Goal: Find contact information: Find contact information

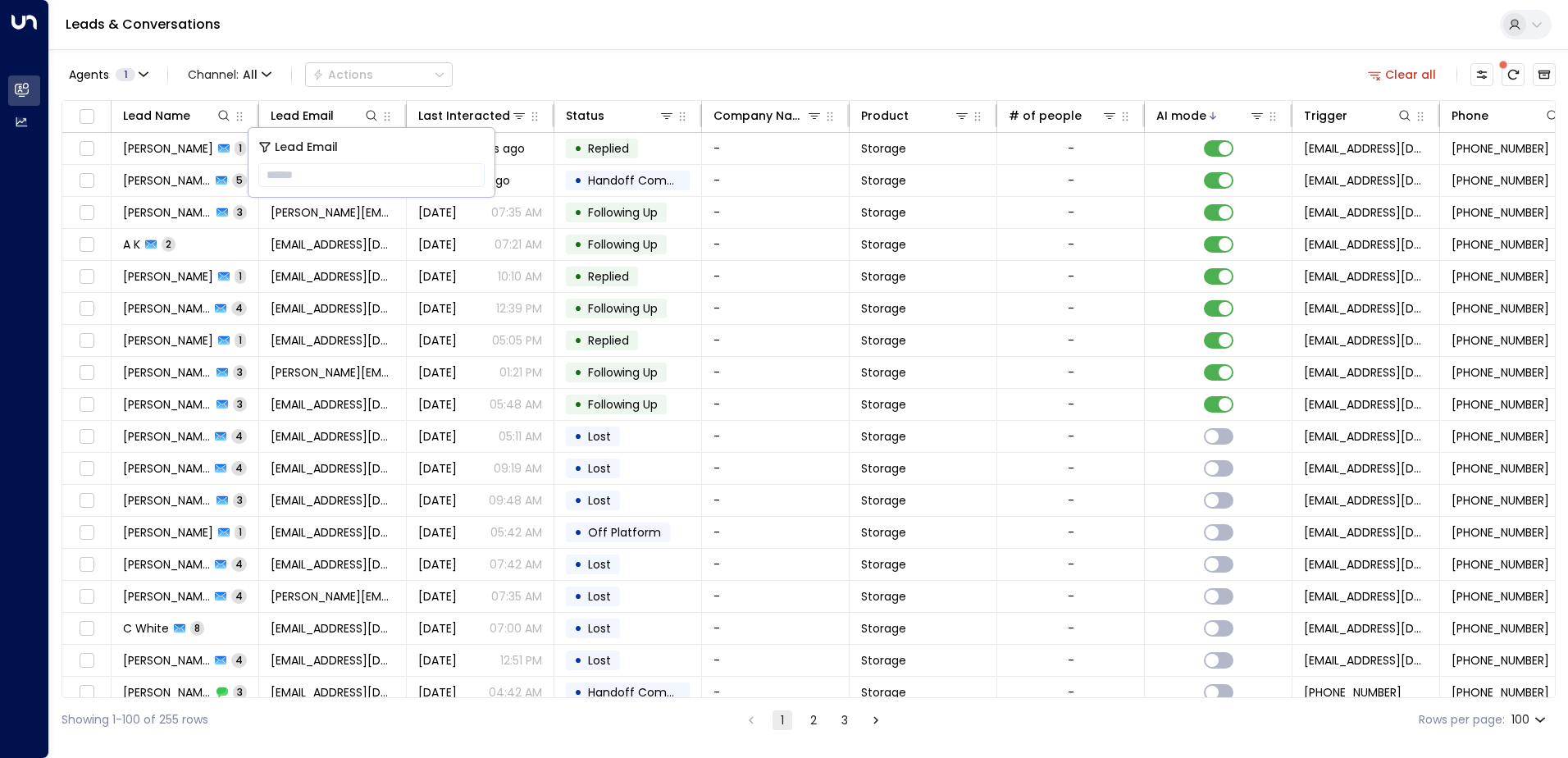
click at [589, 90] on div "Agents 1 Channel: All Actions Clear all" at bounding box center [808, 74] width 1495 height 35
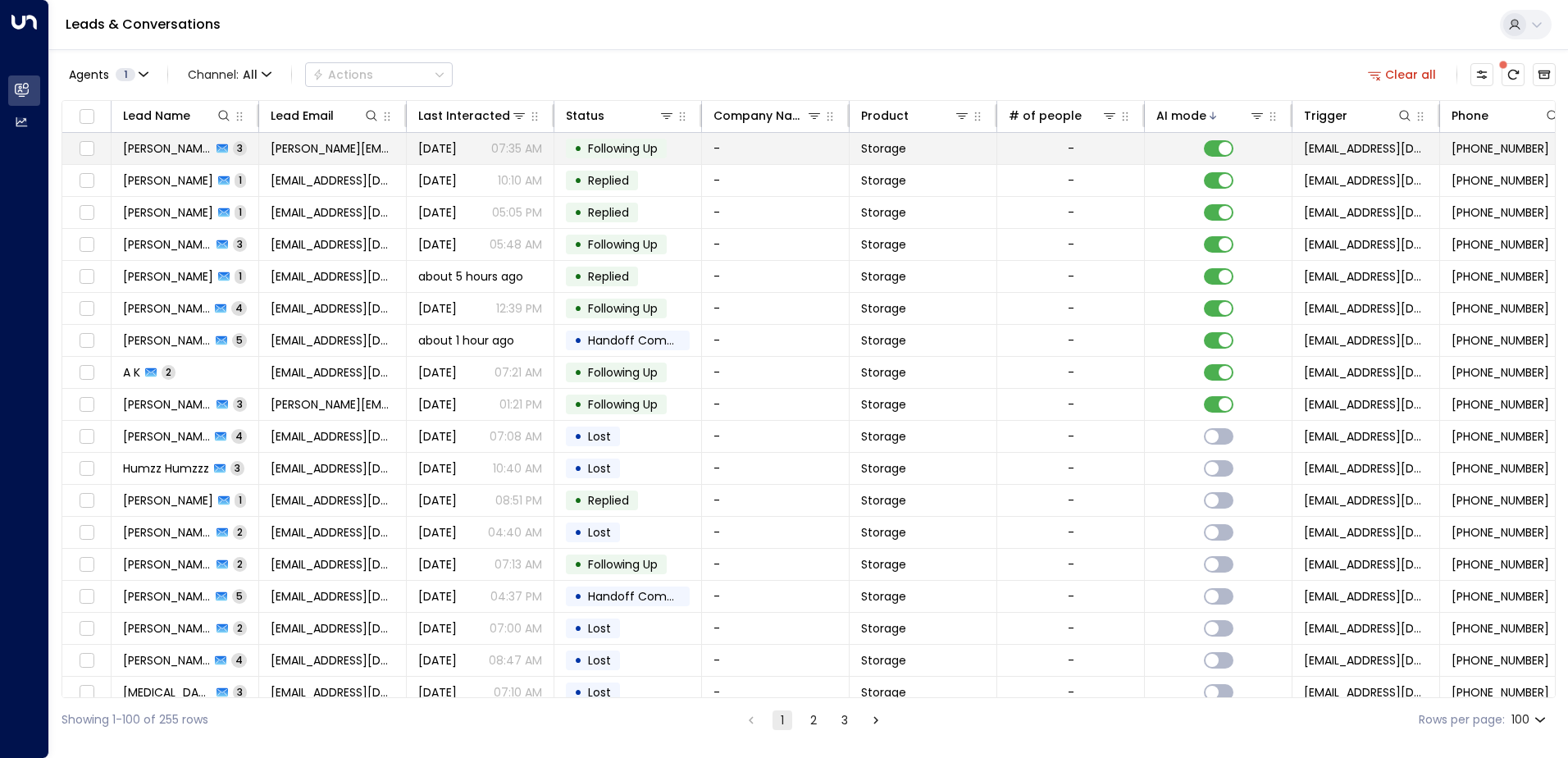
click at [256, 147] on td "[PERSON_NAME] 3" at bounding box center [185, 148] width 148 height 31
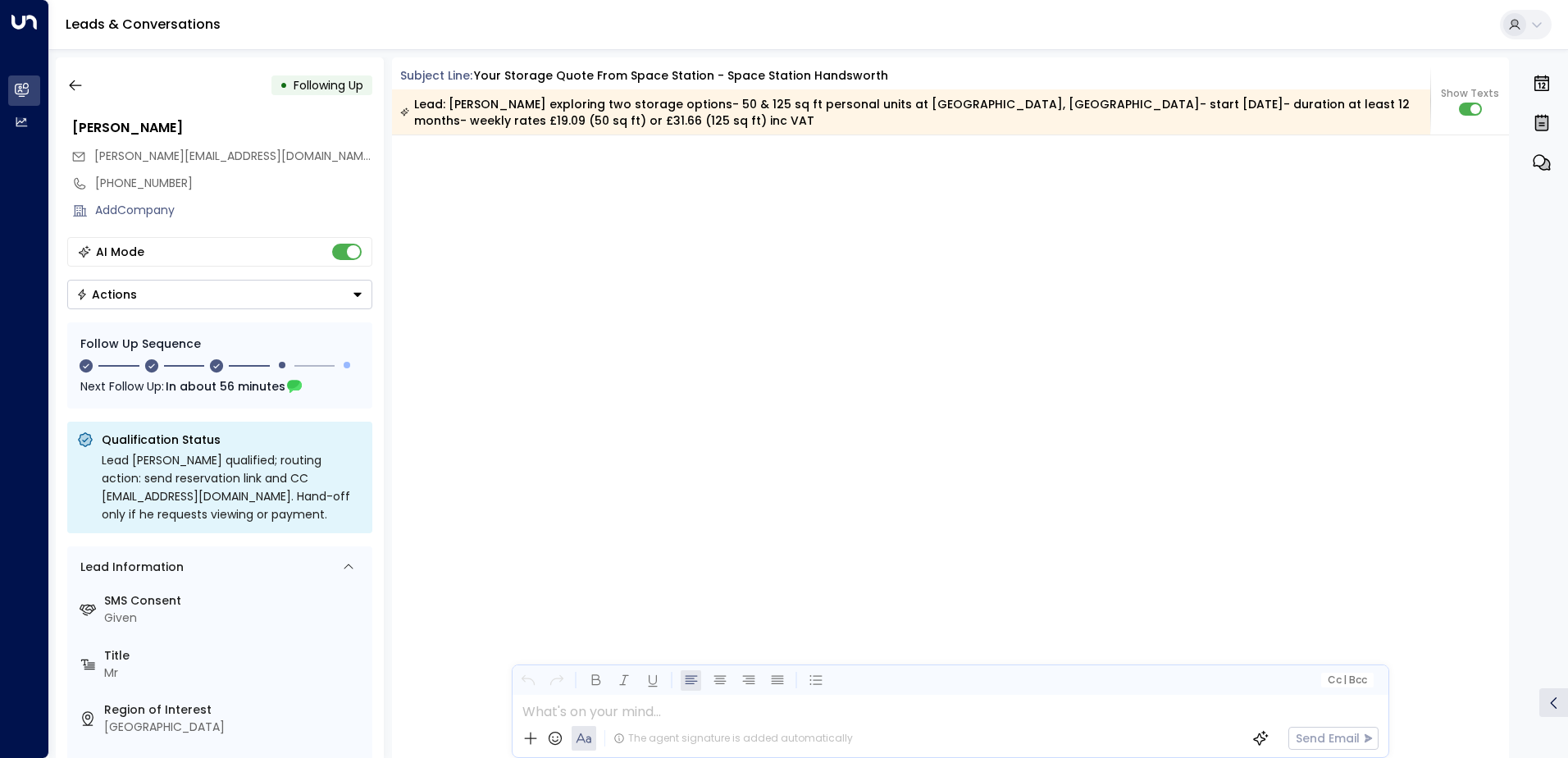
scroll to position [1751, 0]
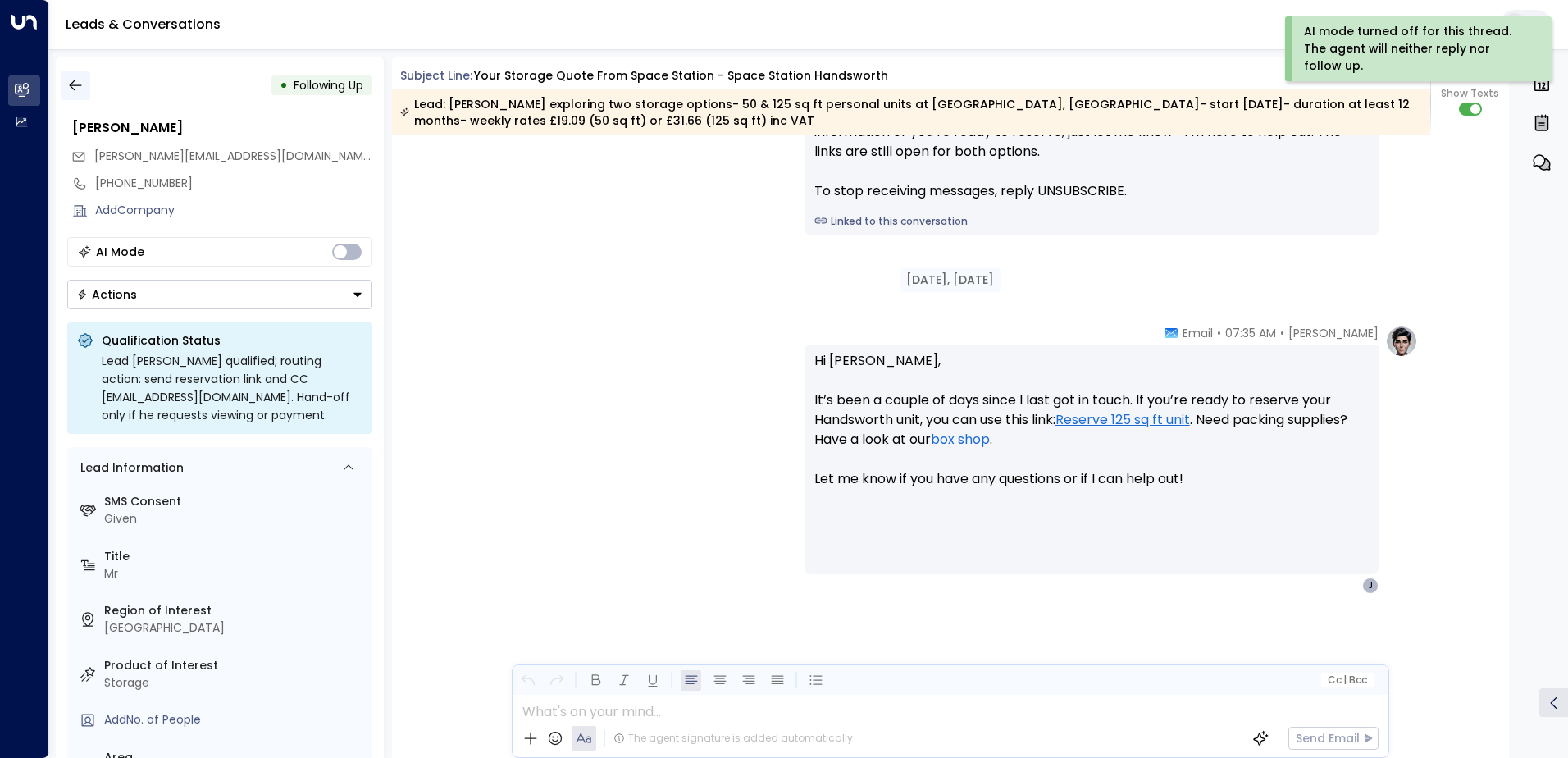
click at [73, 81] on icon "button" at bounding box center [75, 86] width 12 height 11
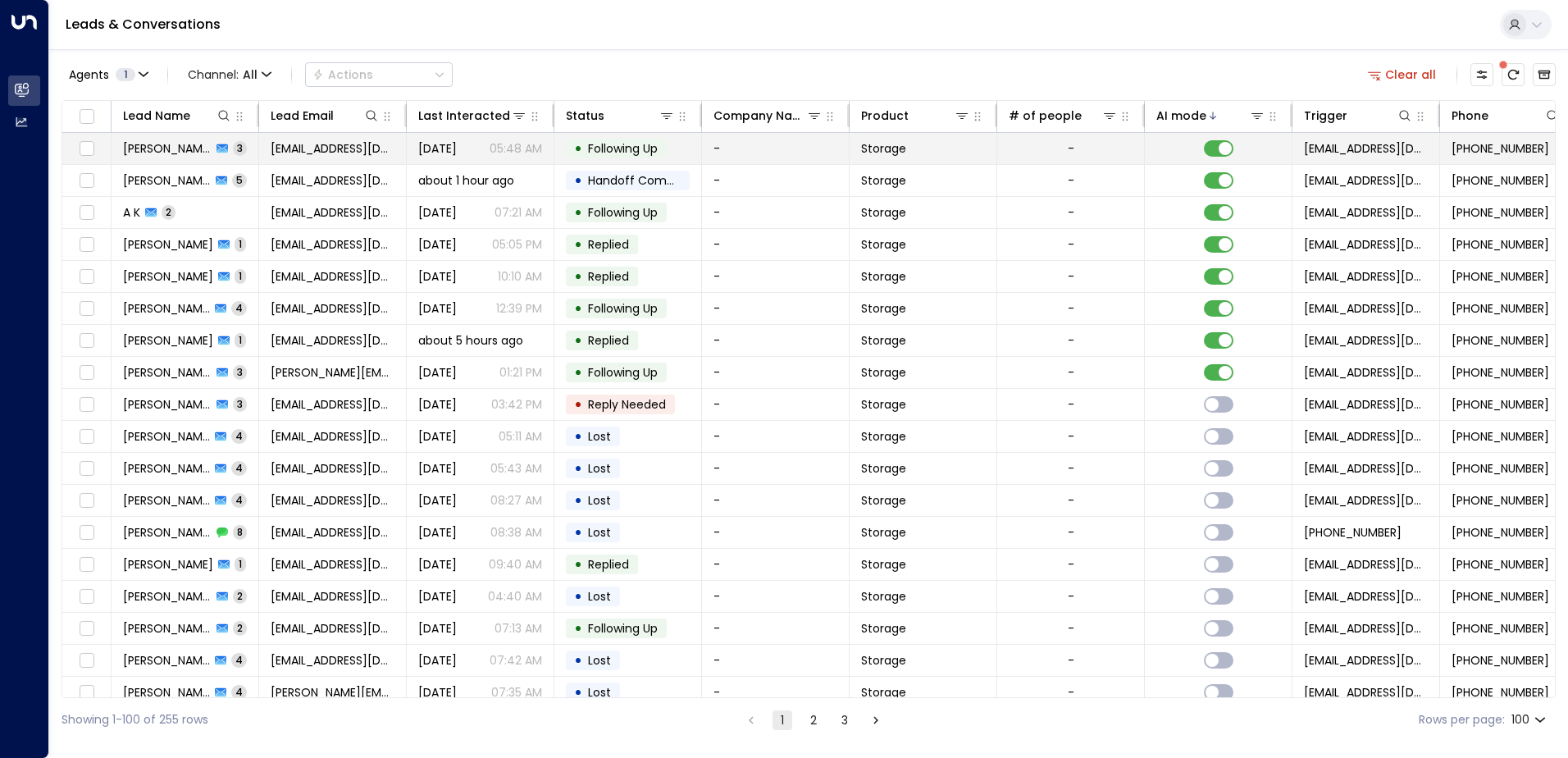
click at [251, 152] on td "[PERSON_NAME] 3" at bounding box center [185, 148] width 148 height 31
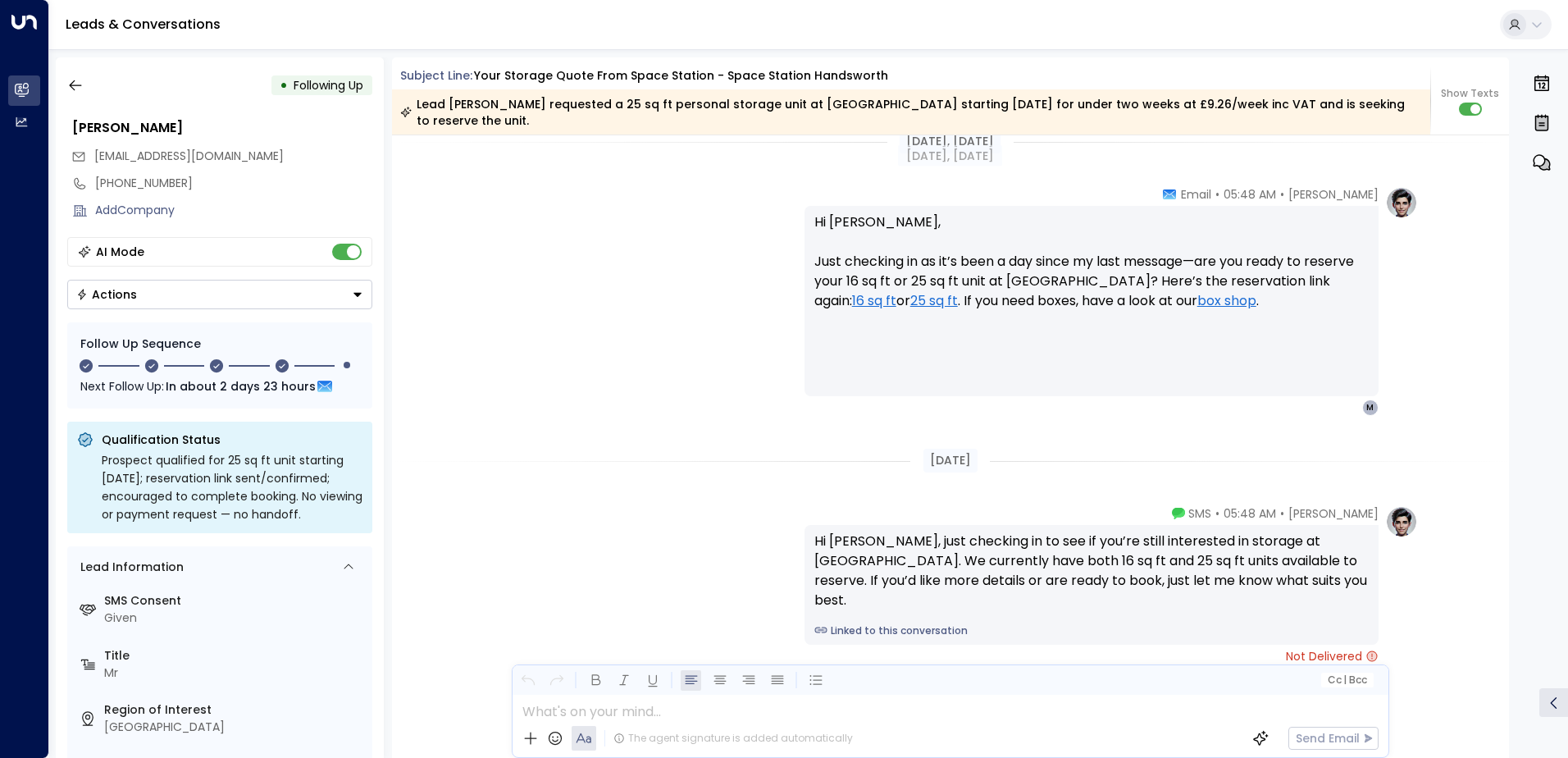
scroll to position [2015, 0]
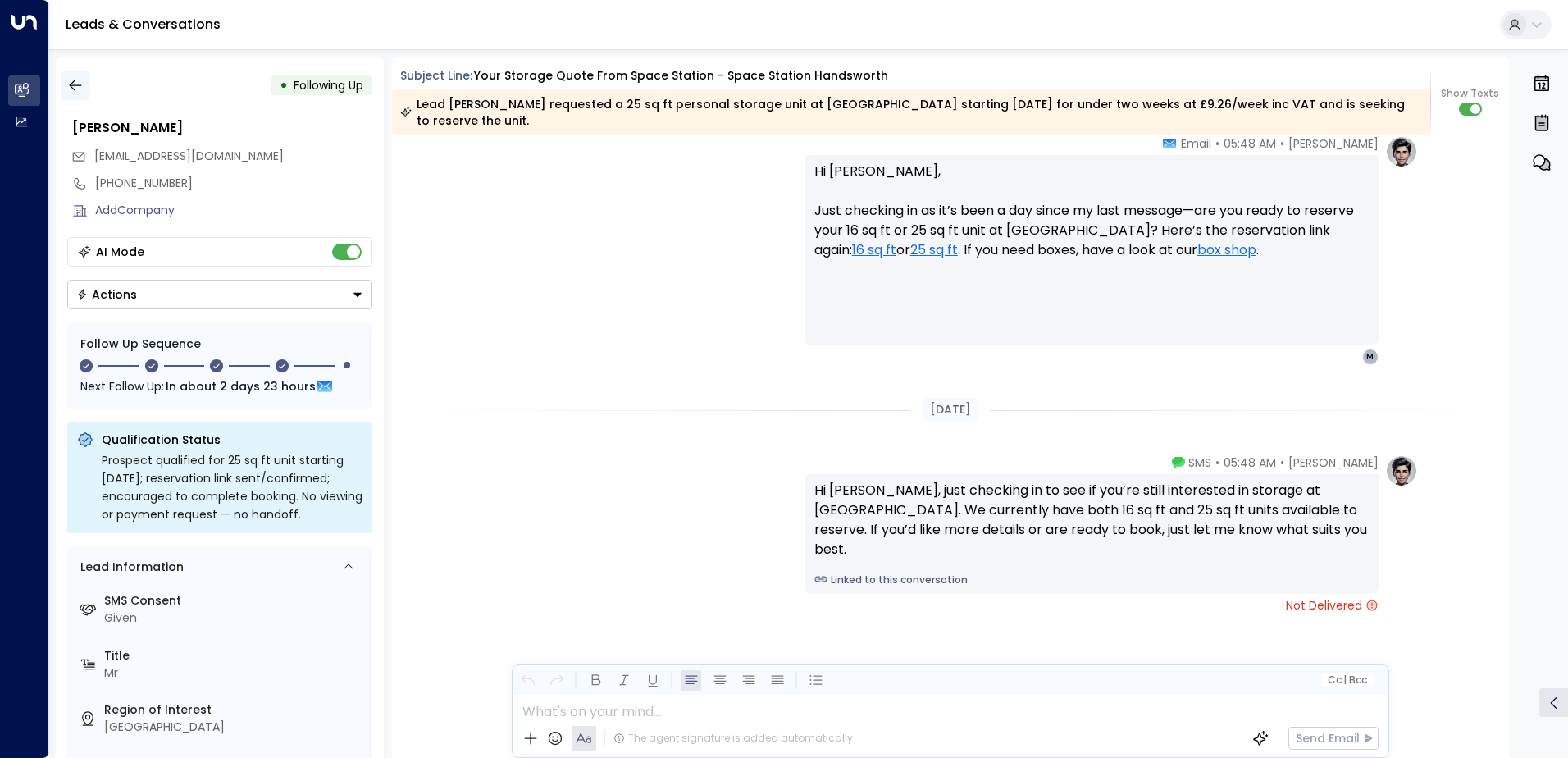
click at [73, 83] on icon "button" at bounding box center [75, 85] width 17 height 17
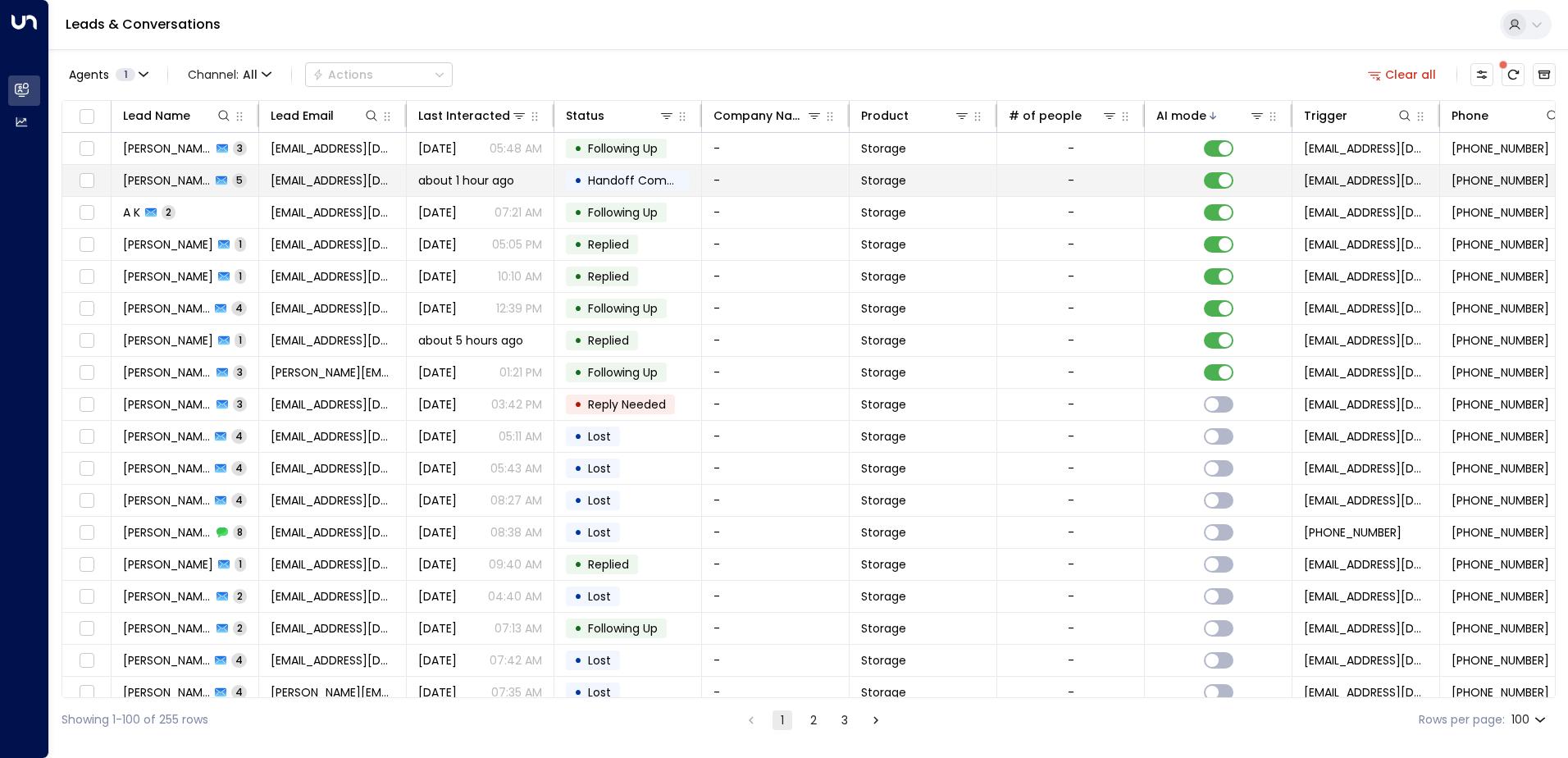
click at [235, 183] on td "[PERSON_NAME] 5" at bounding box center [185, 180] width 148 height 31
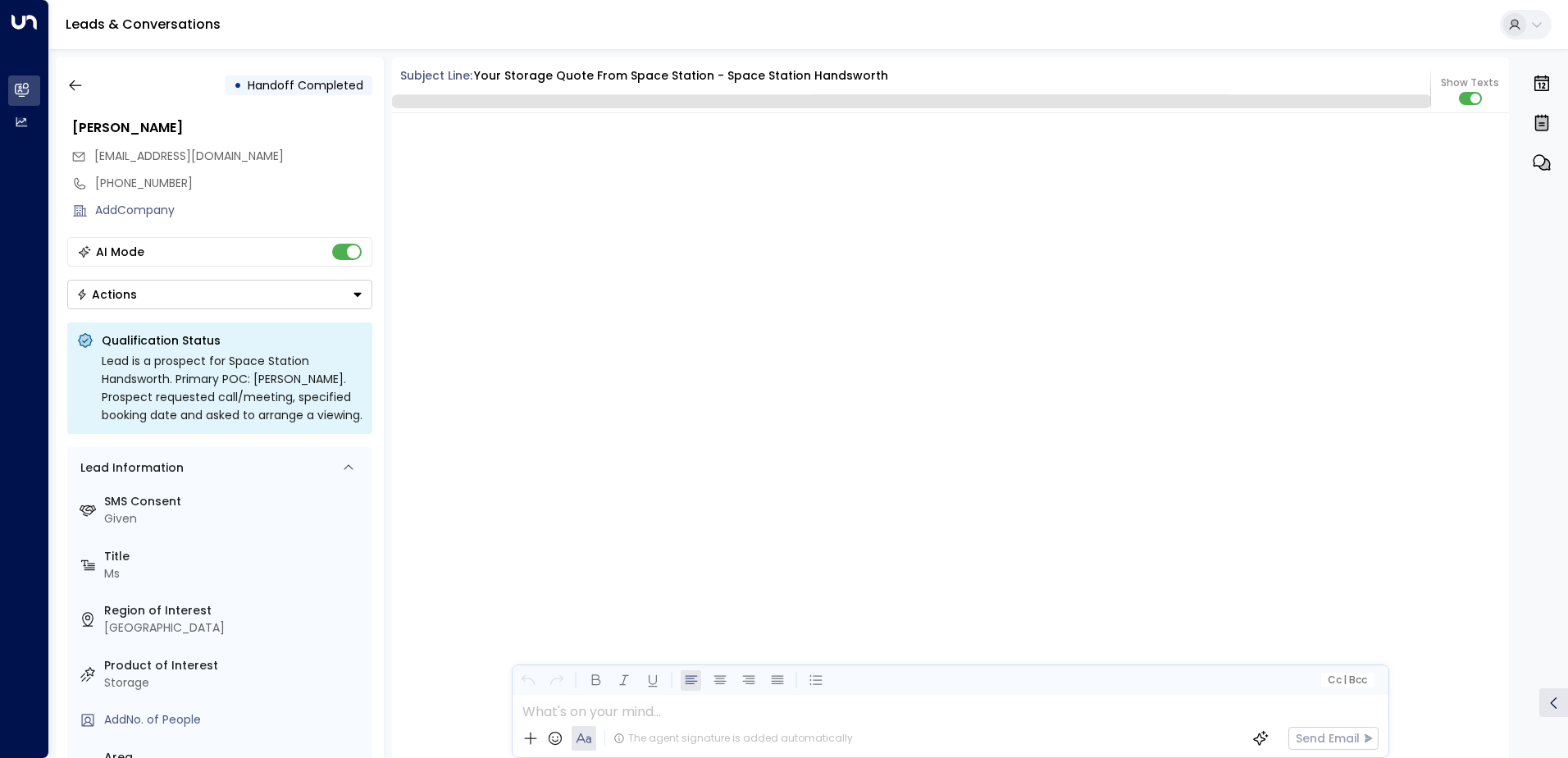
scroll to position [3113, 0]
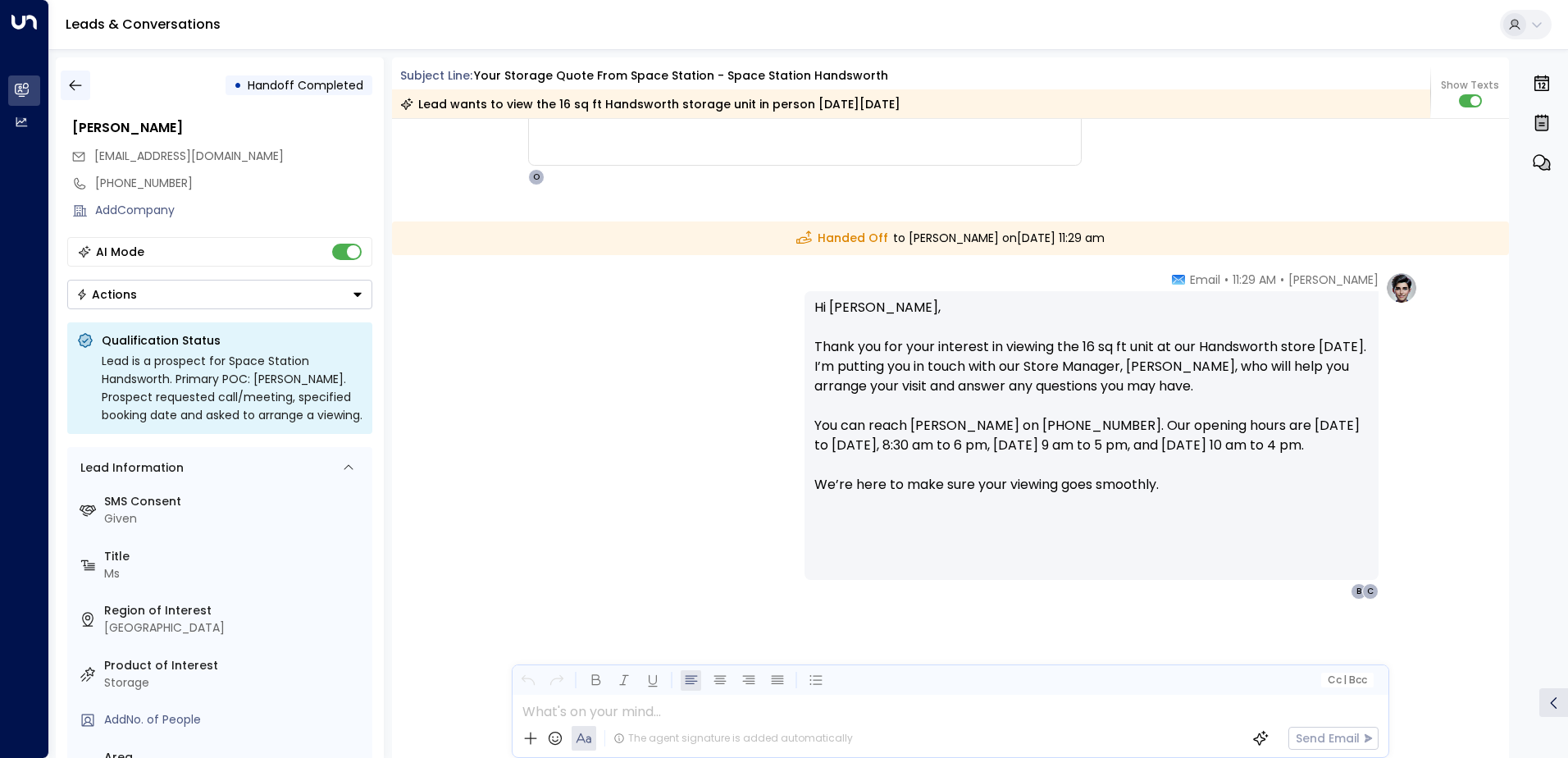
click at [73, 88] on icon "button" at bounding box center [75, 85] width 17 height 17
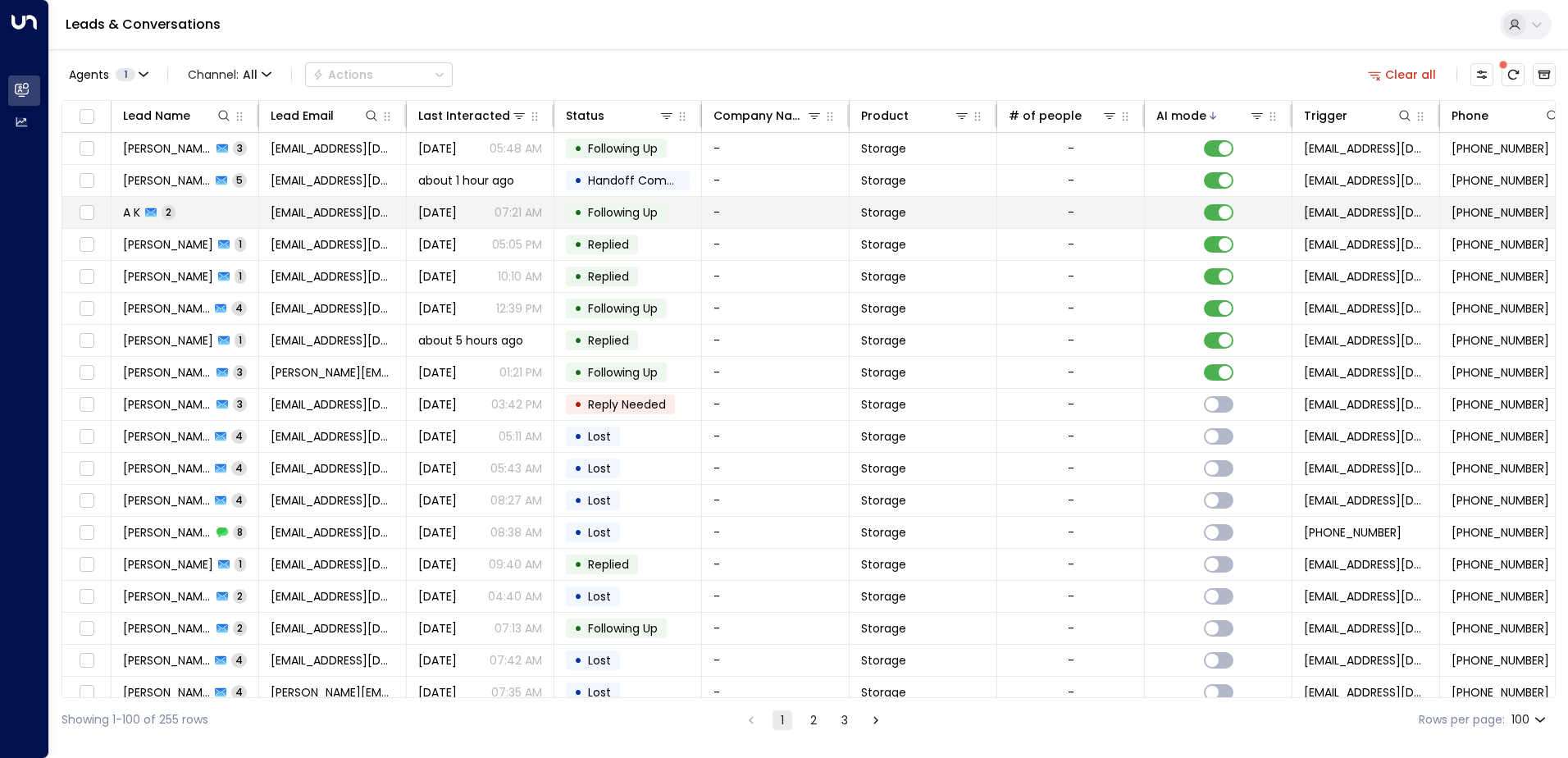
click at [237, 214] on td "A K 2" at bounding box center [185, 212] width 148 height 31
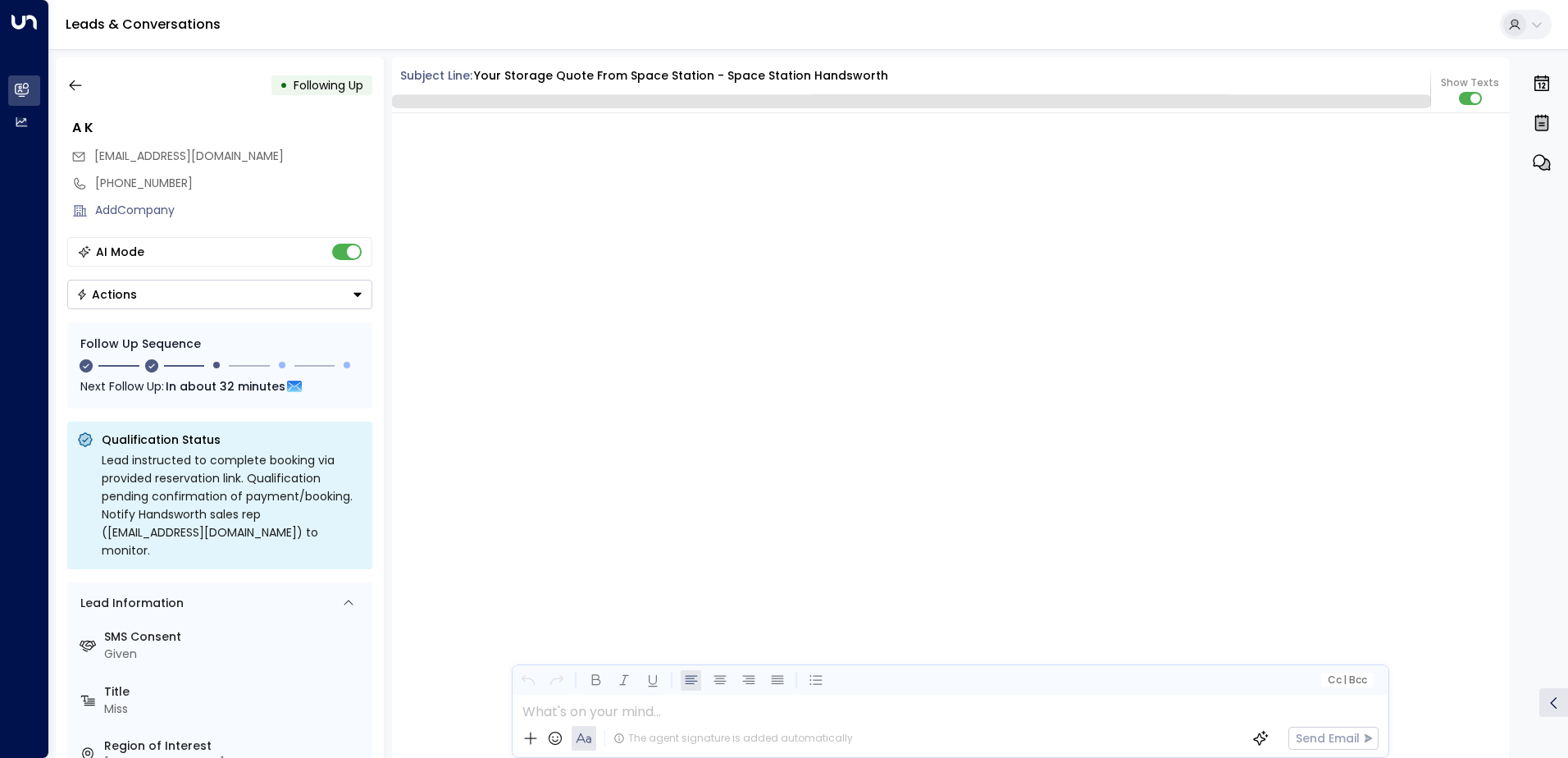
scroll to position [1603, 0]
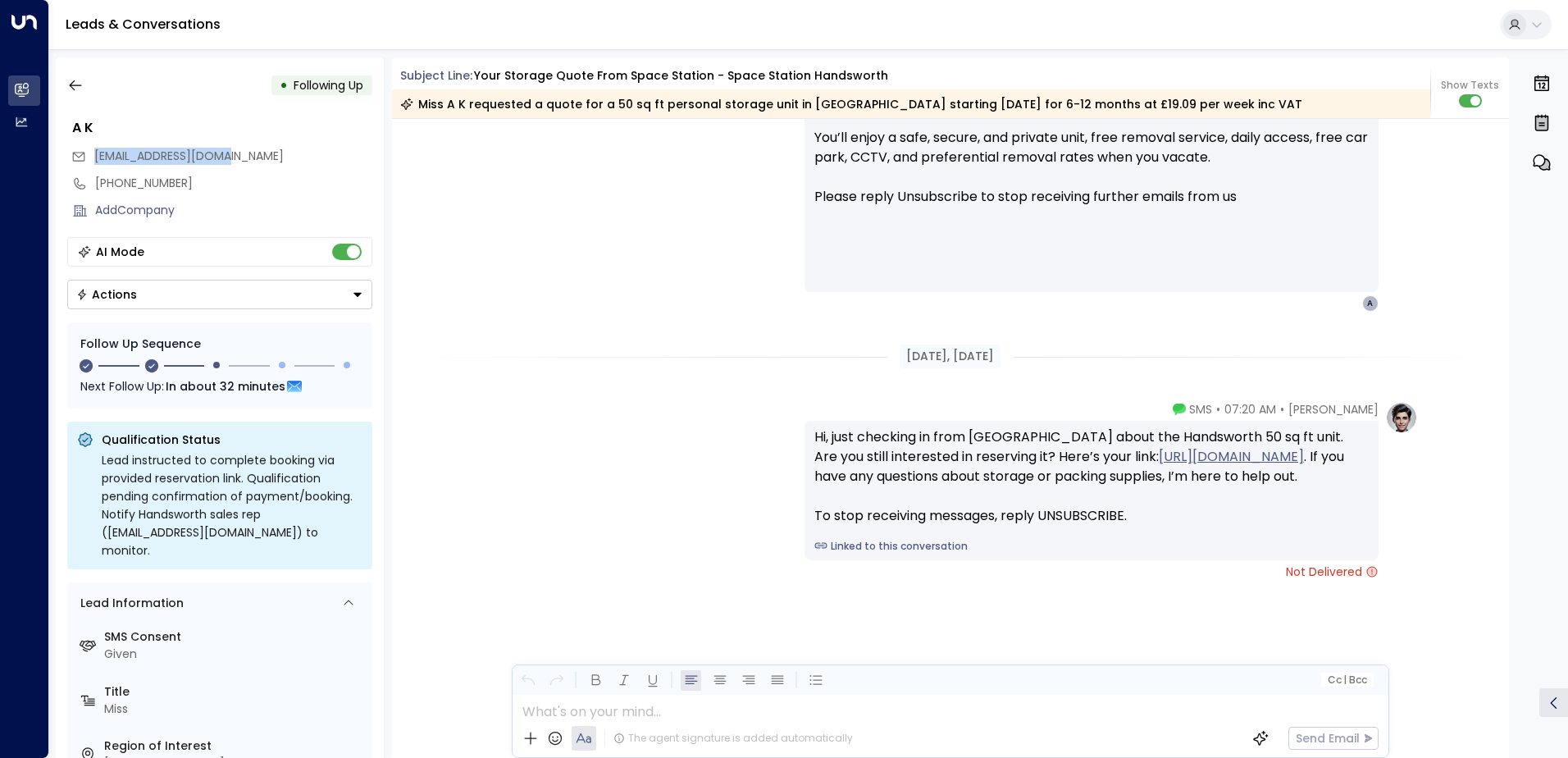
drag, startPoint x: 234, startPoint y: 153, endPoint x: 97, endPoint y: 166, distance: 137.6
click at [97, 166] on div "[EMAIL_ADDRESS][DOMAIN_NAME]" at bounding box center [222, 156] width 301 height 27
copy span "[EMAIL_ADDRESS][DOMAIN_NAME]"
click at [75, 82] on icon "button" at bounding box center [75, 85] width 17 height 17
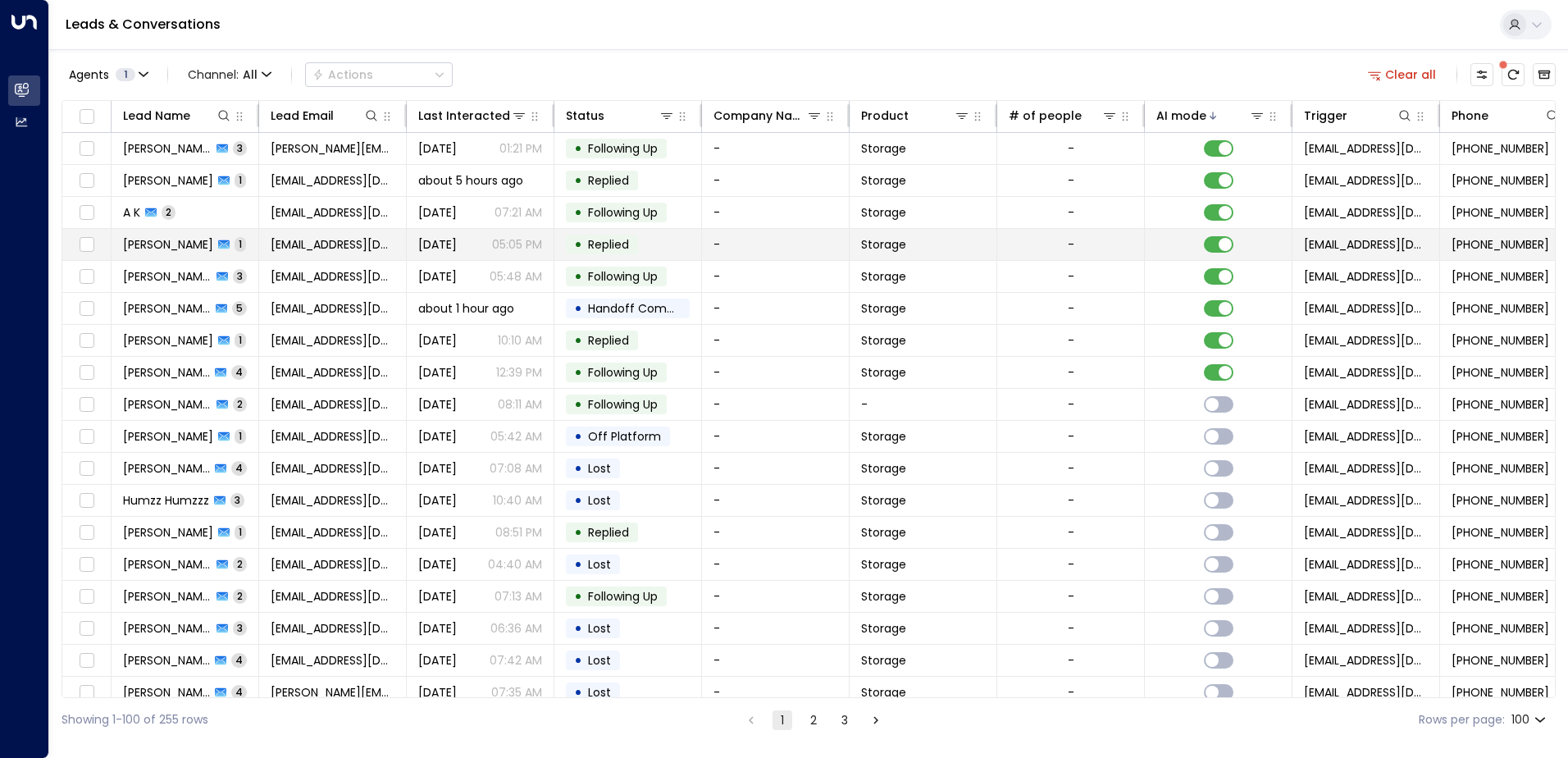
click at [151, 252] on td "Dukili Pekili 1" at bounding box center [185, 244] width 148 height 31
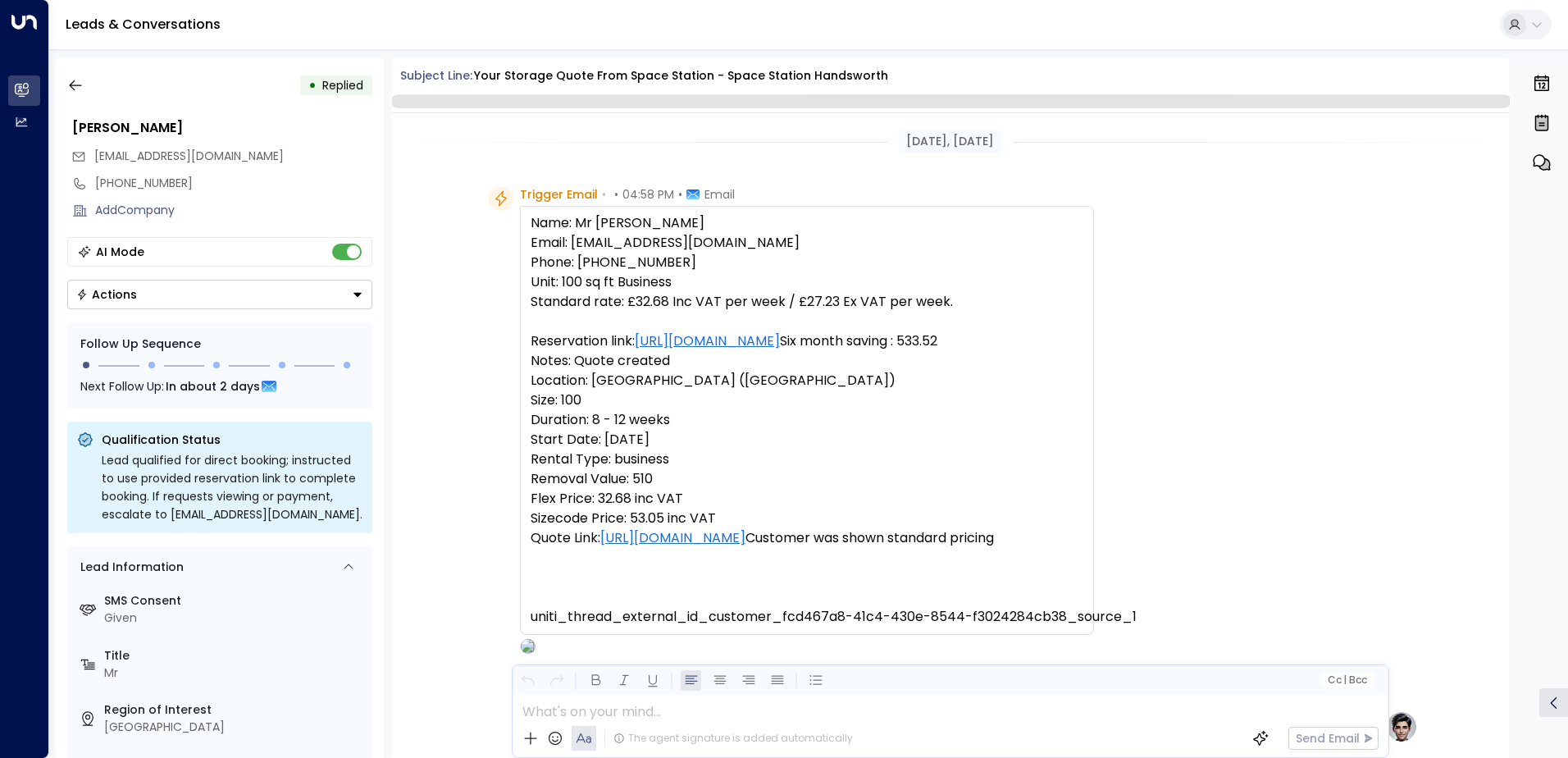
scroll to position [618, 0]
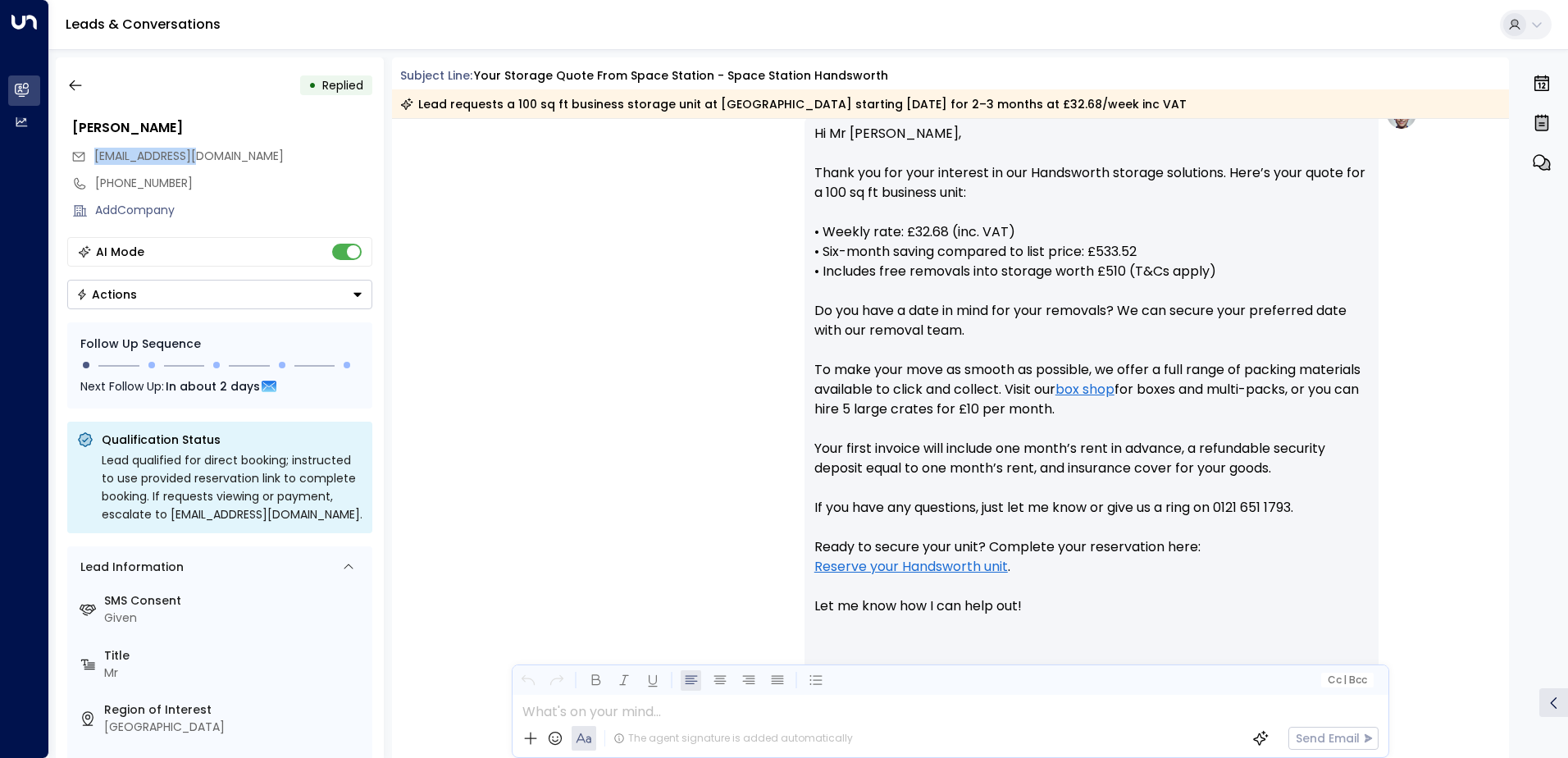
drag, startPoint x: 214, startPoint y: 154, endPoint x: 97, endPoint y: 161, distance: 117.2
click at [97, 161] on div "[EMAIL_ADDRESS][DOMAIN_NAME]" at bounding box center [222, 156] width 301 height 27
drag, startPoint x: 97, startPoint y: 161, endPoint x: 121, endPoint y: 161, distance: 24.0
copy span "[EMAIL_ADDRESS][DOMAIN_NAME]"
click at [73, 83] on icon "button" at bounding box center [75, 85] width 17 height 17
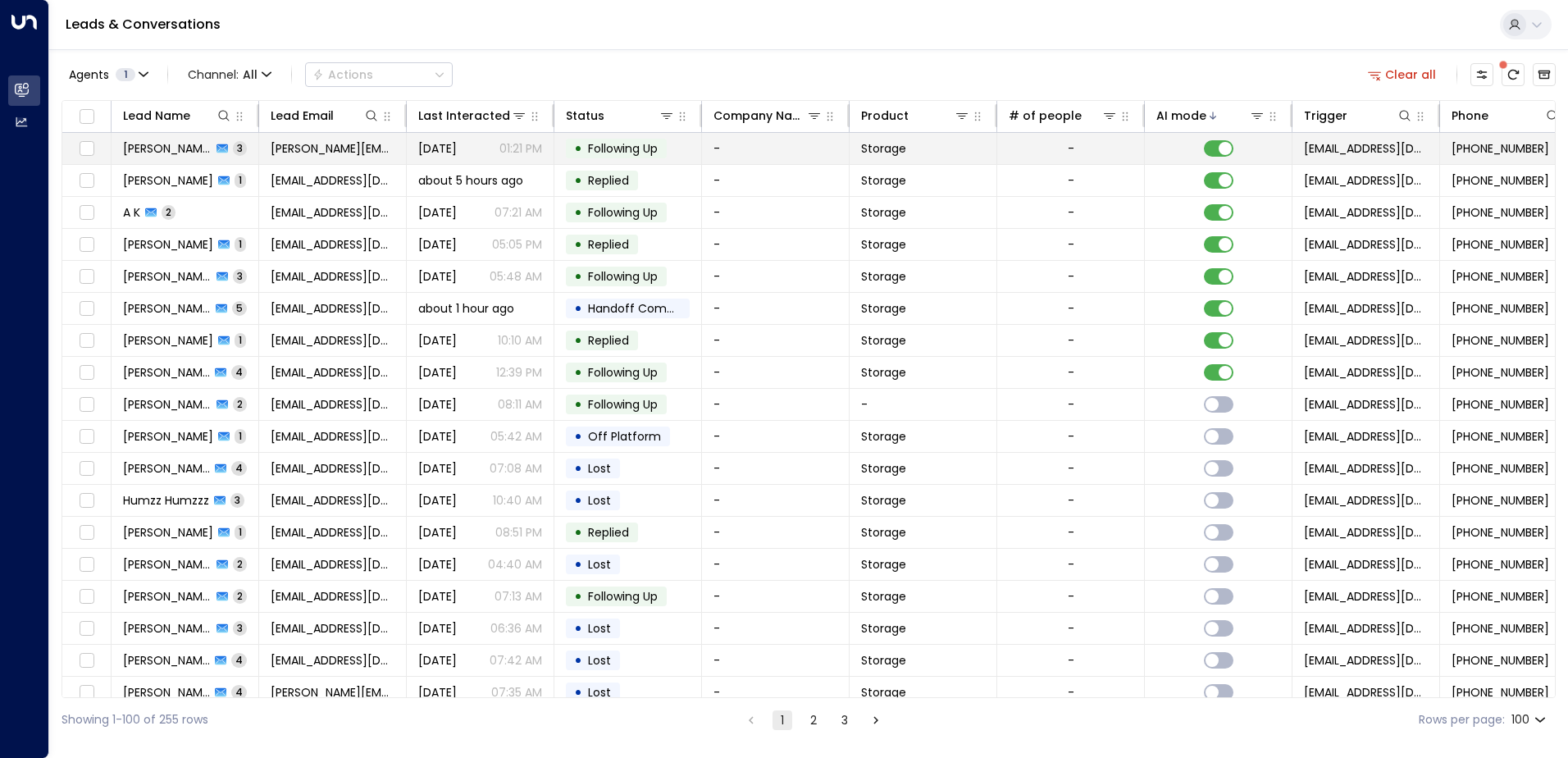
click at [243, 145] on td "[PERSON_NAME] 3" at bounding box center [185, 148] width 148 height 31
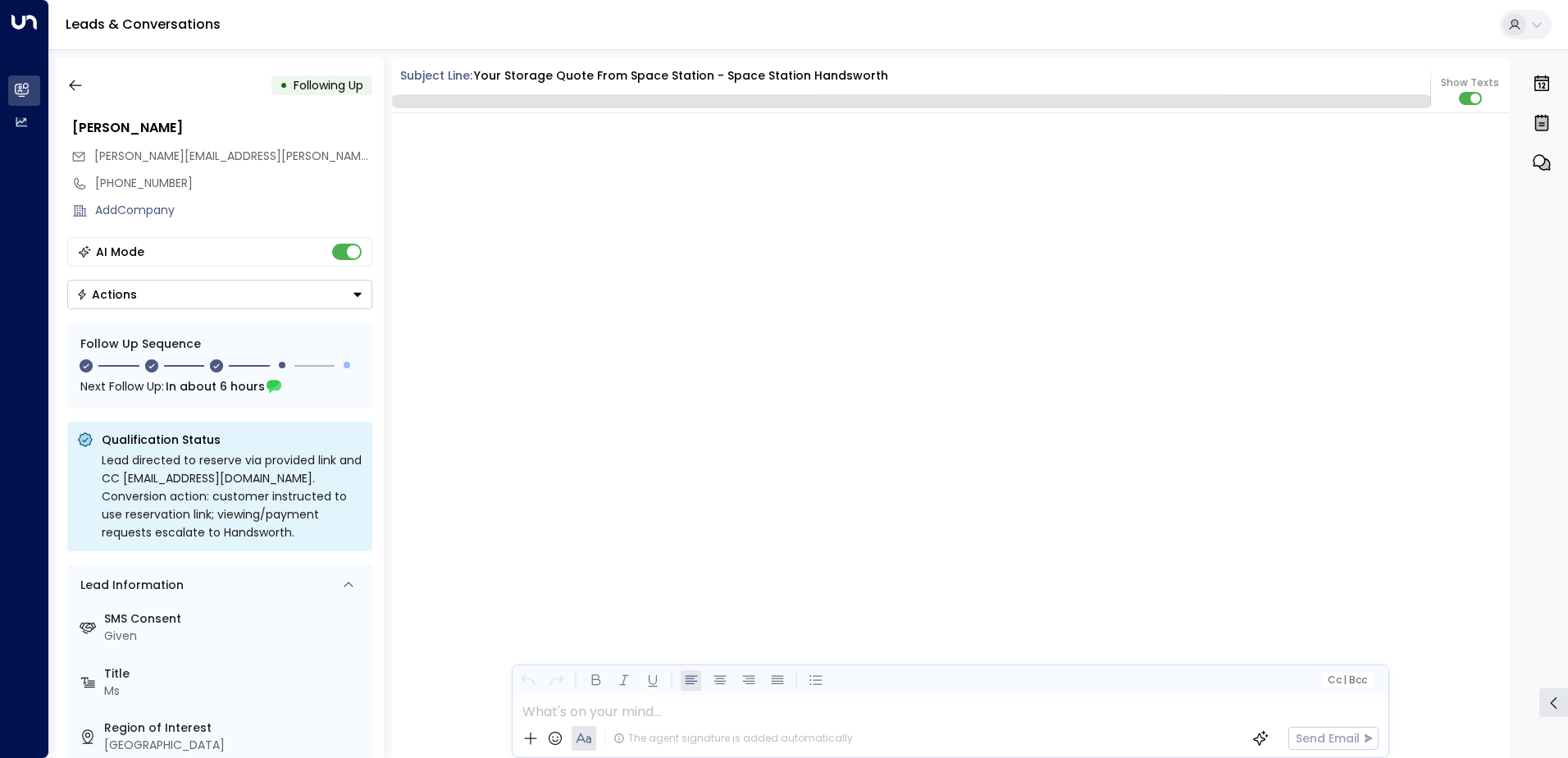
scroll to position [1984, 0]
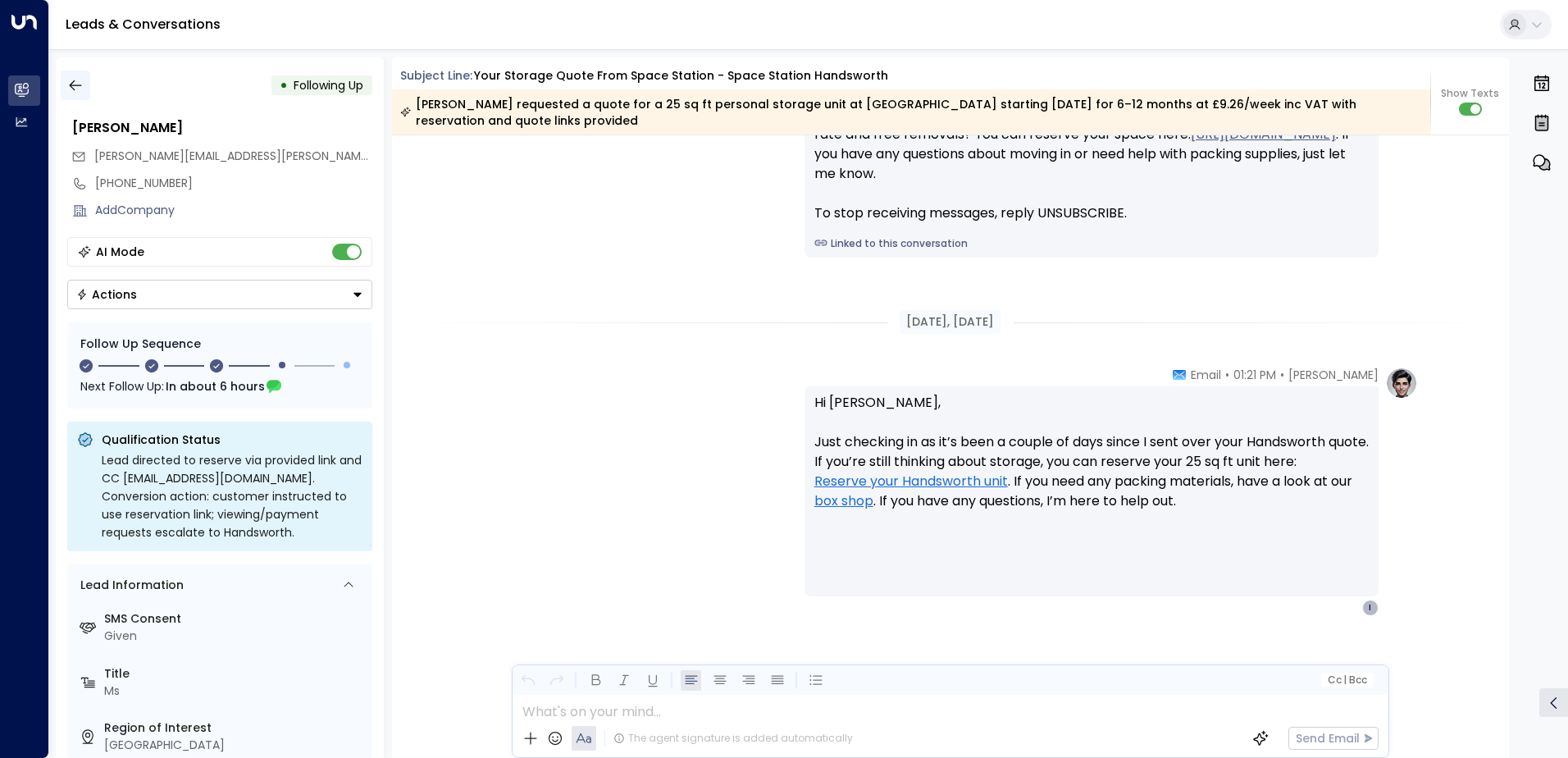
click at [79, 89] on icon "button" at bounding box center [75, 85] width 17 height 17
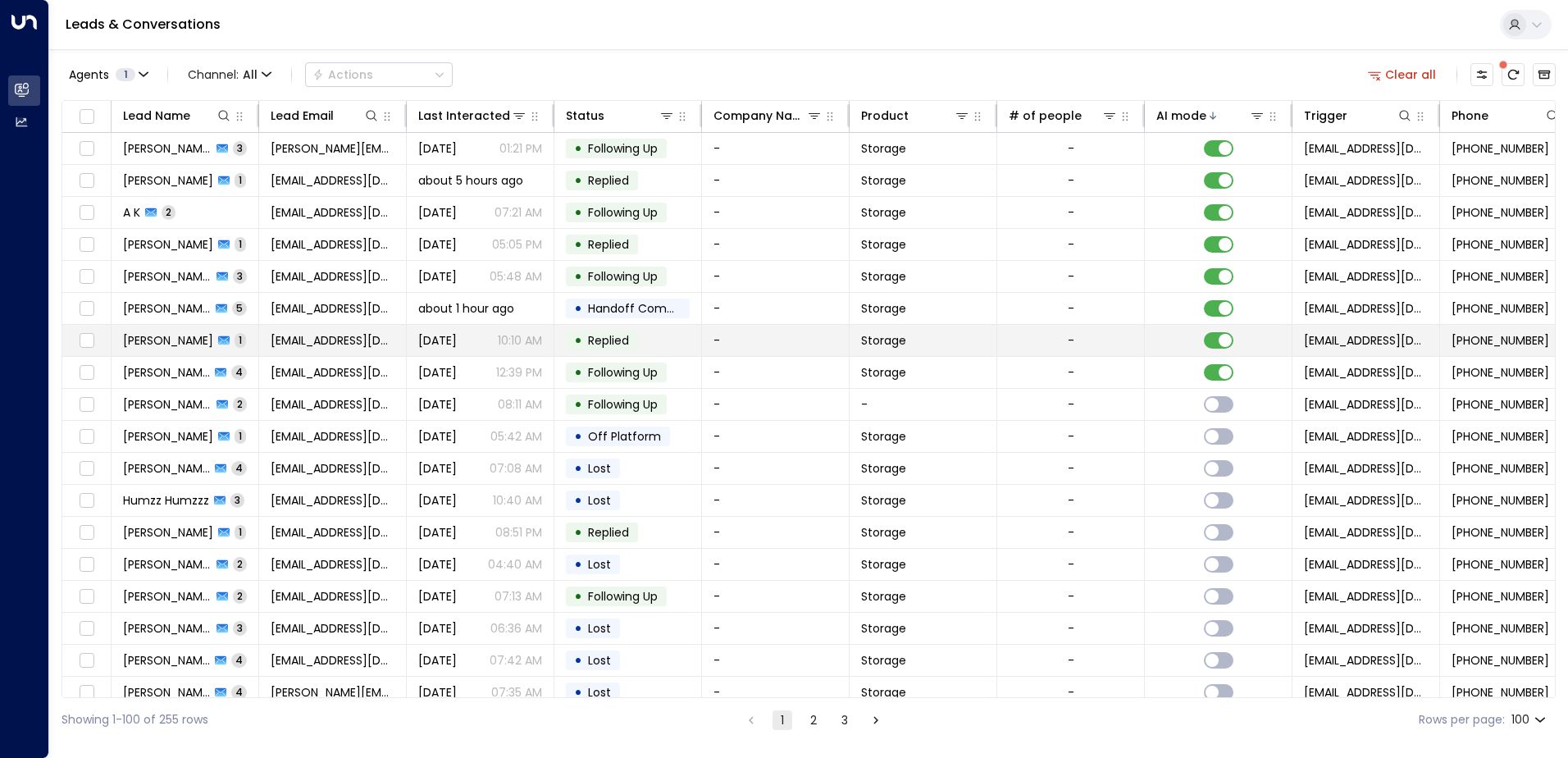
click at [182, 329] on td "[PERSON_NAME] 1" at bounding box center [185, 340] width 148 height 31
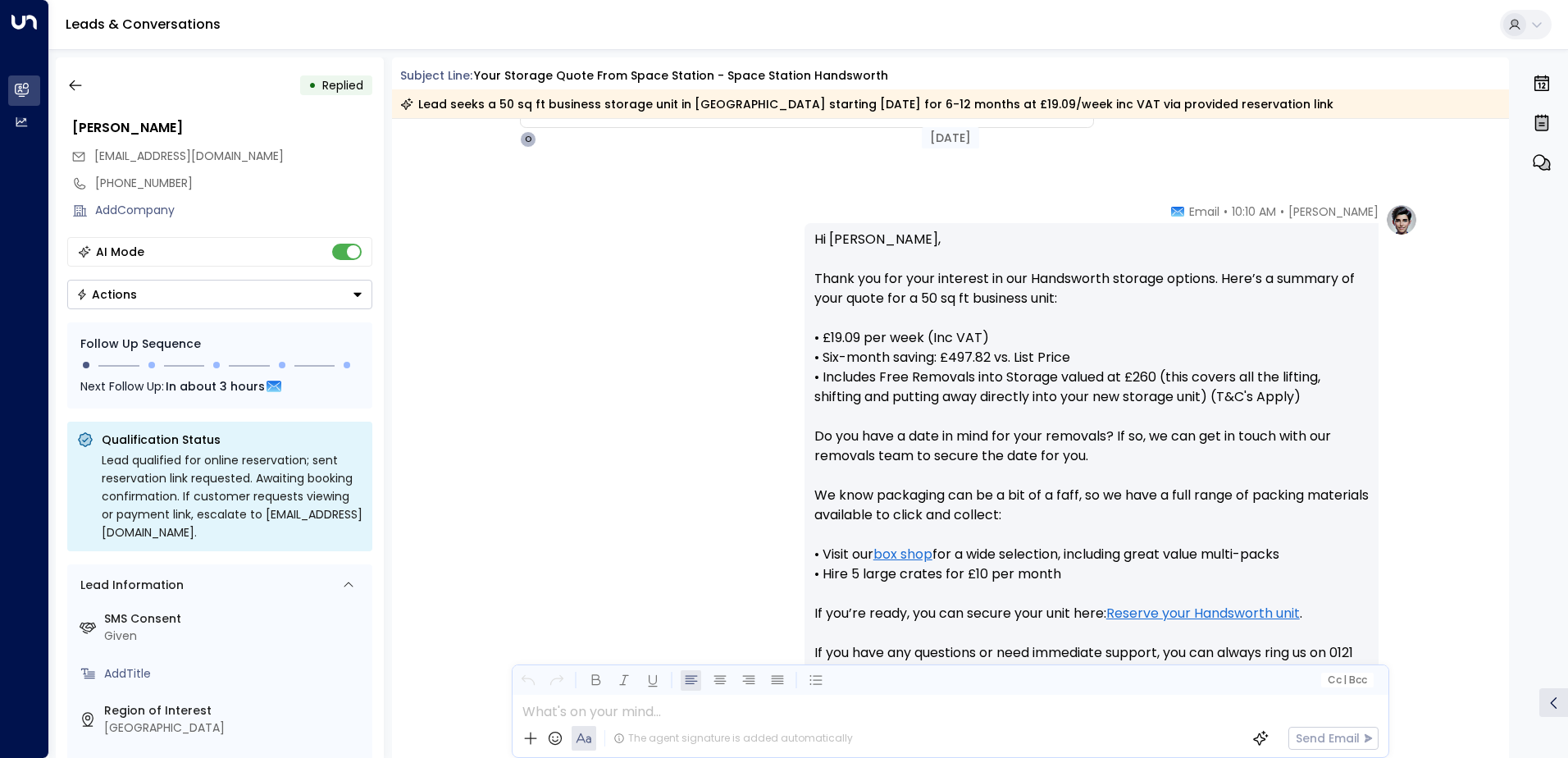
scroll to position [574, 0]
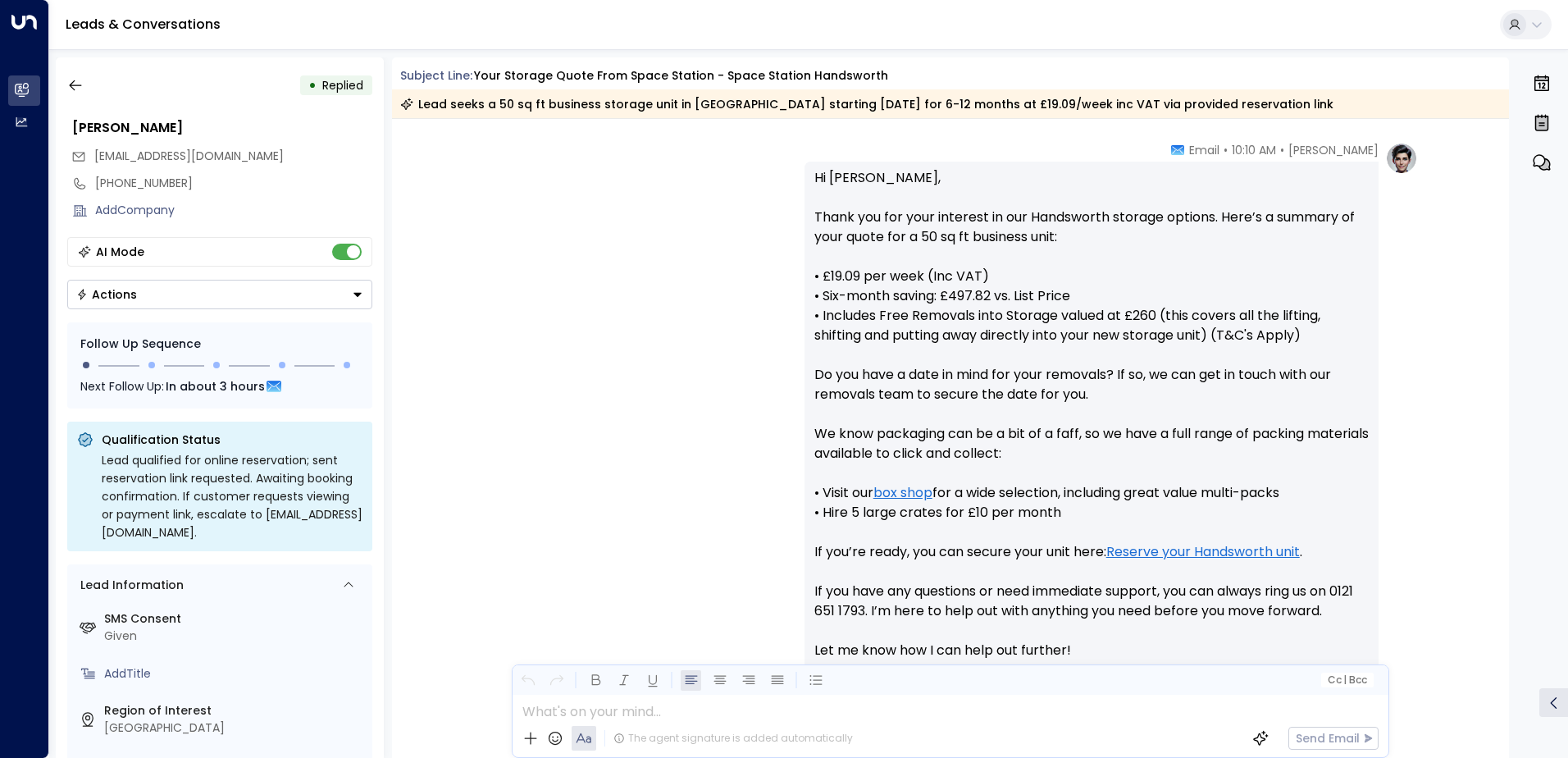
drag, startPoint x: 854, startPoint y: 287, endPoint x: 774, endPoint y: 286, distance: 80.0
click at [774, 286] on div "[PERSON_NAME] • 10:10 AM • Email Hi [PERSON_NAME], Thank you for your interest …" at bounding box center [951, 453] width 935 height 623
drag, startPoint x: 938, startPoint y: 317, endPoint x: 736, endPoint y: 335, distance: 202.8
click at [736, 335] on div "[PERSON_NAME] • 10:10 AM • Email Hi [PERSON_NAME], Thank you for your interest …" at bounding box center [951, 453] width 935 height 623
click at [75, 85] on icon "button" at bounding box center [75, 85] width 17 height 17
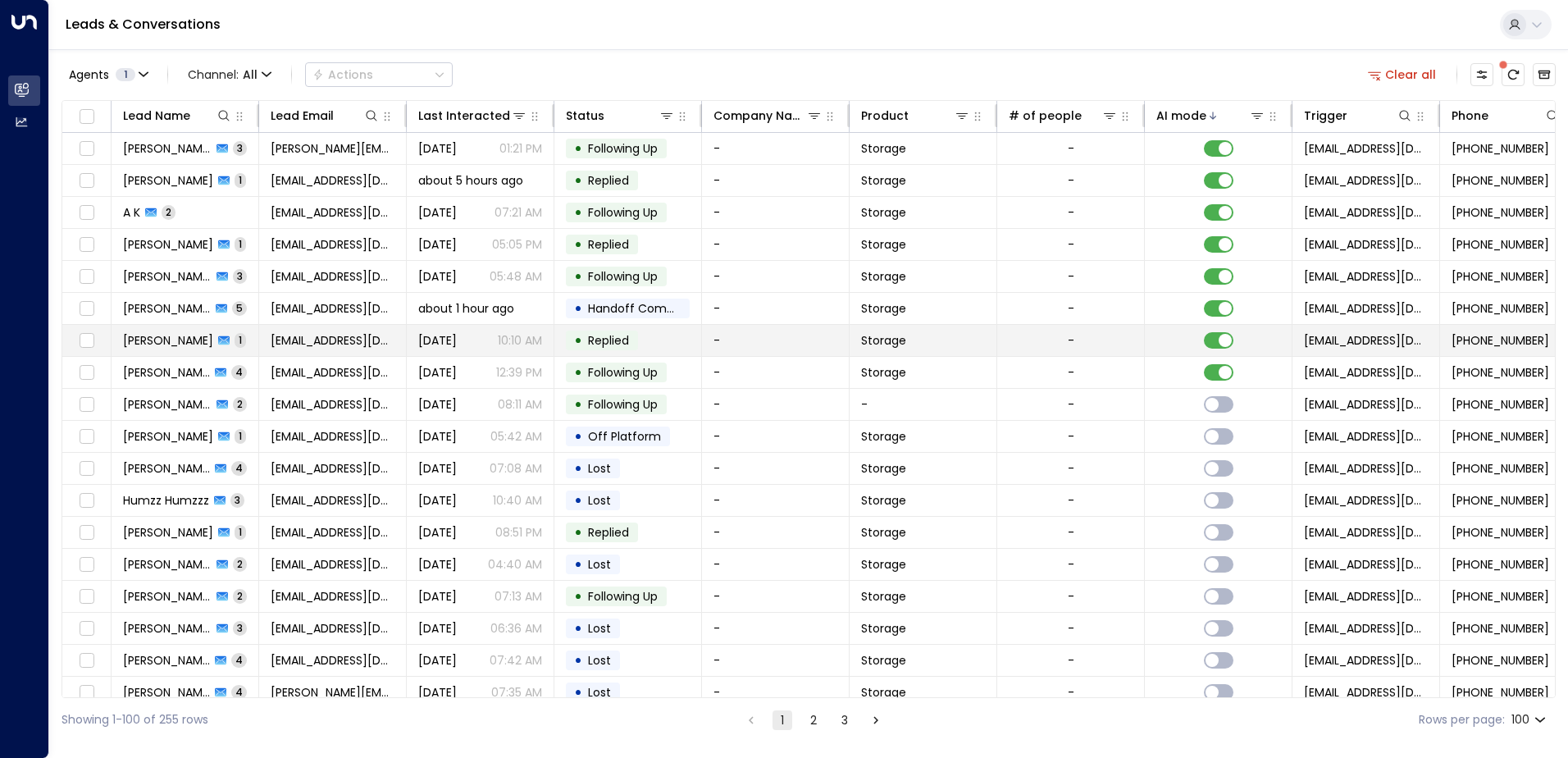
click at [245, 337] on span "1" at bounding box center [240, 340] width 12 height 14
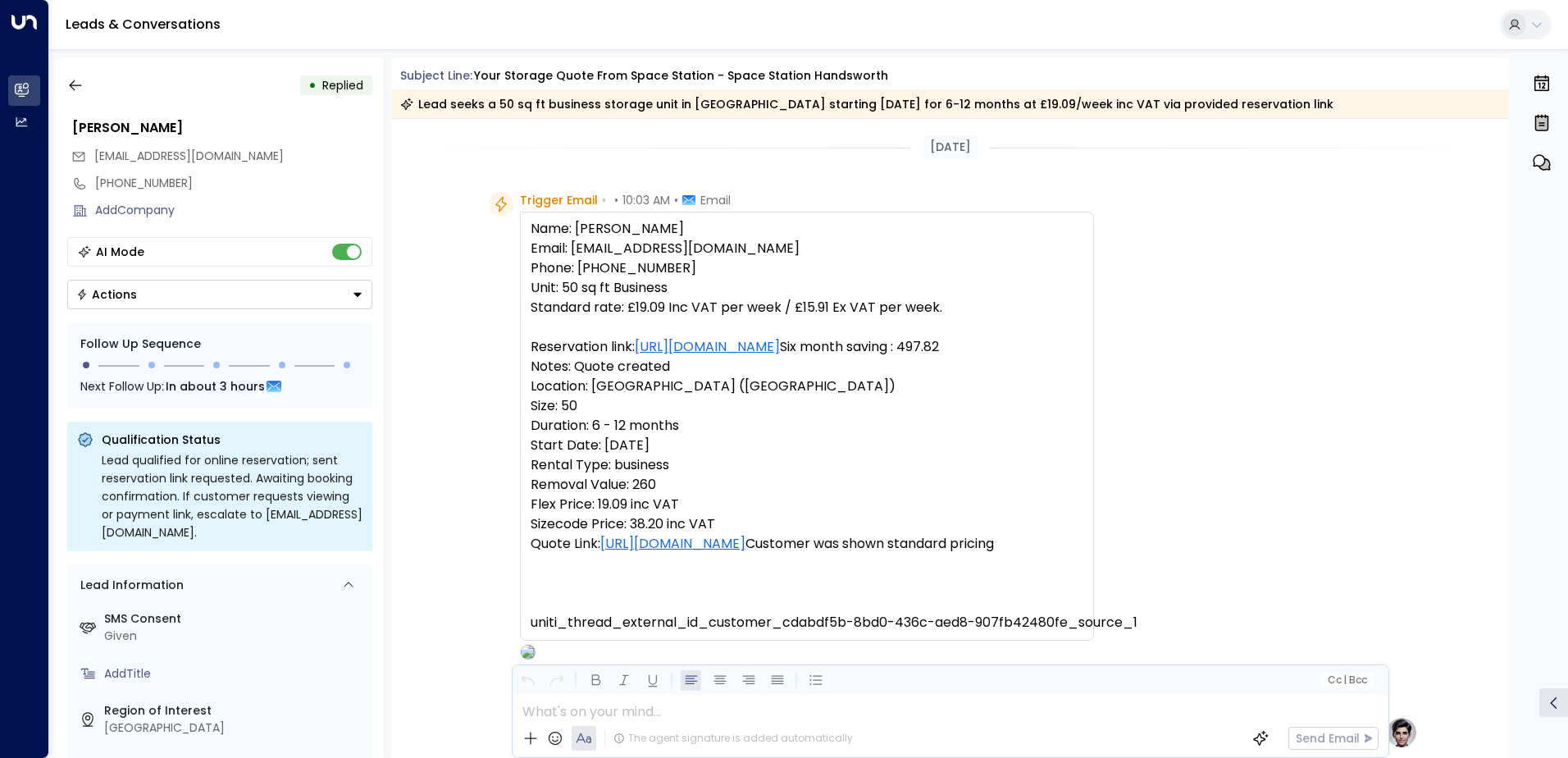
scroll to position [624, 0]
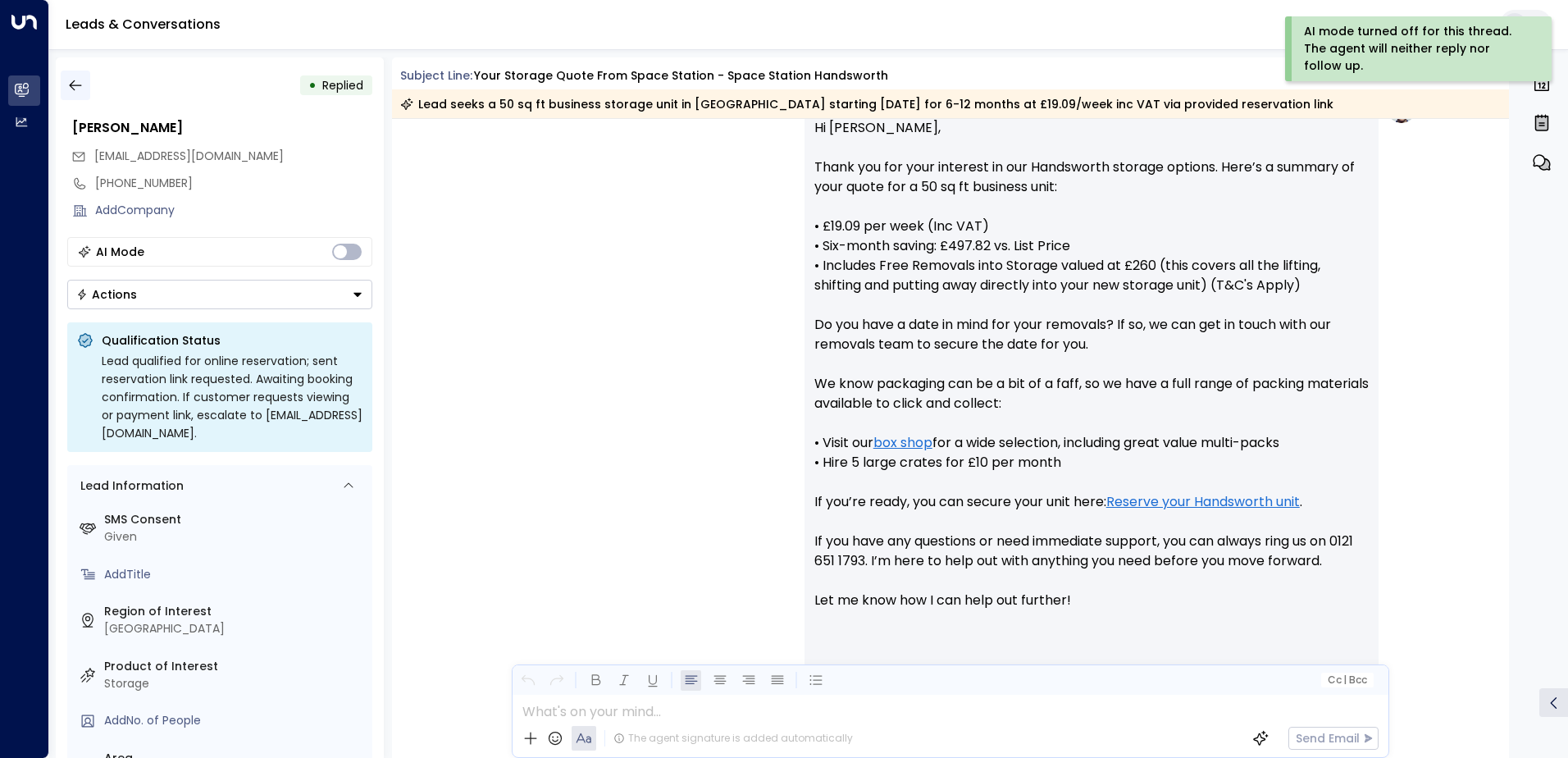
click at [75, 83] on icon "button" at bounding box center [75, 85] width 17 height 17
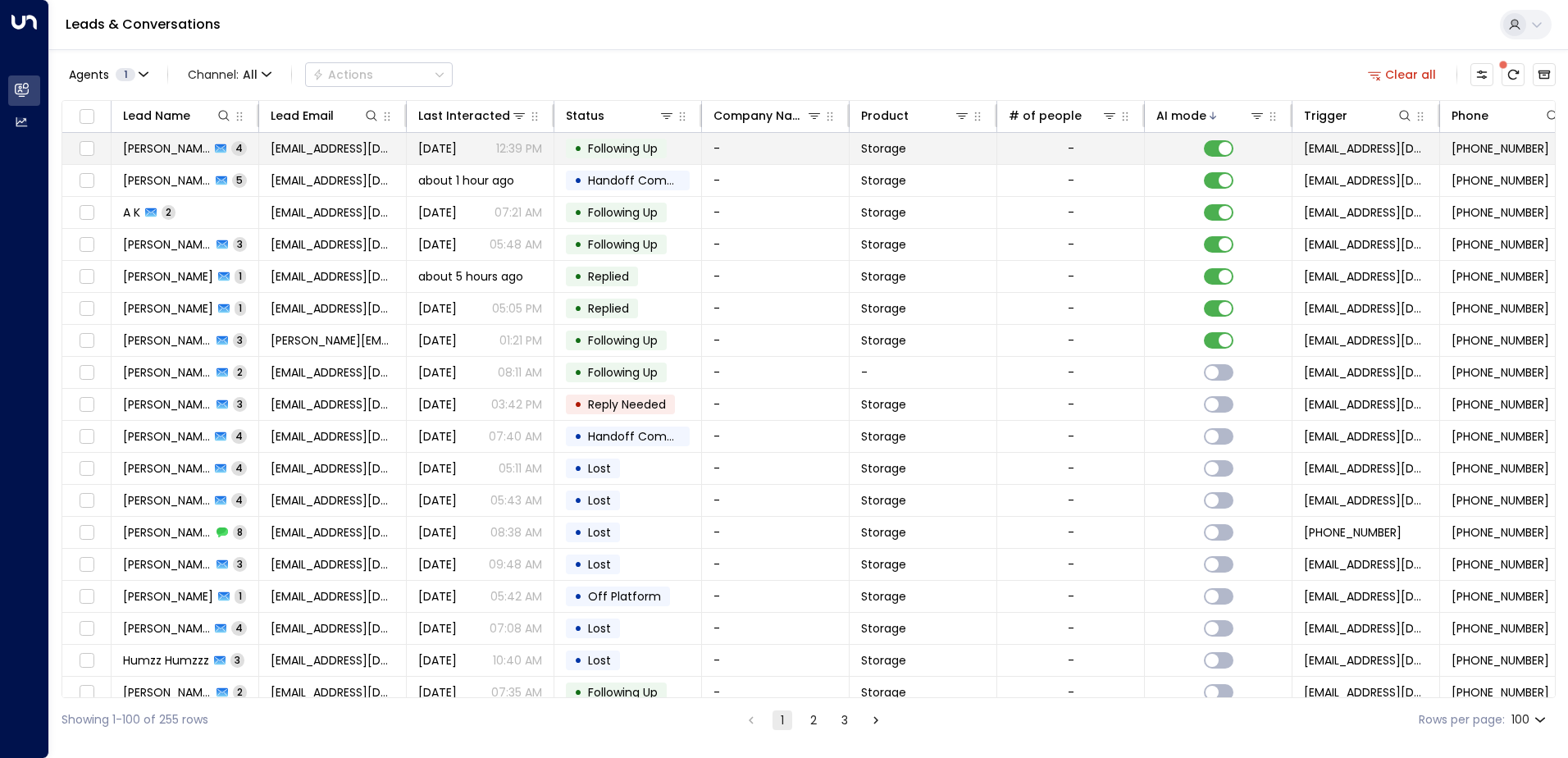
click at [239, 147] on td "[PERSON_NAME] 4" at bounding box center [185, 148] width 148 height 31
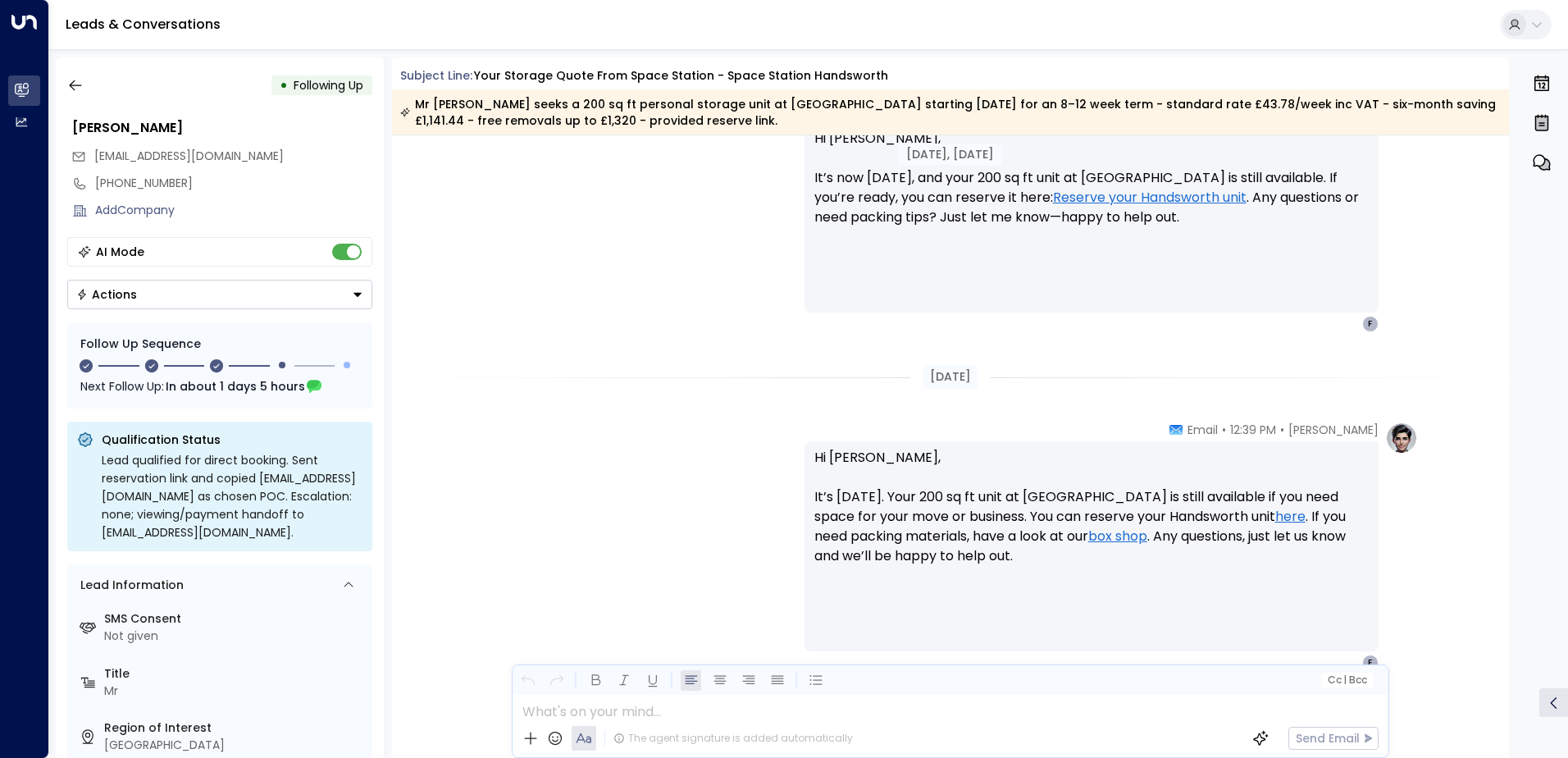
scroll to position [1798, 0]
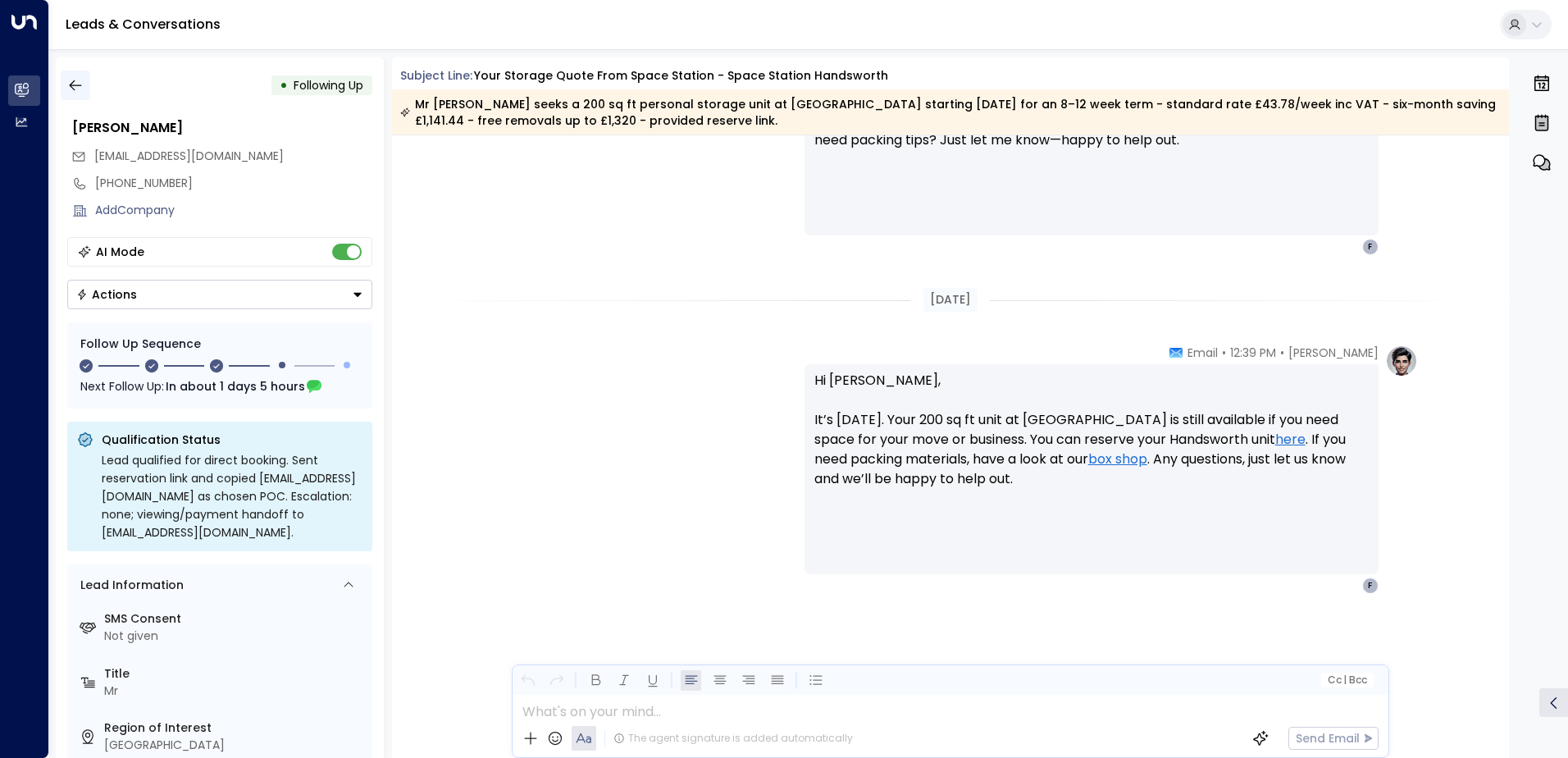
click at [78, 85] on icon "button" at bounding box center [75, 86] width 12 height 11
